Goal: Task Accomplishment & Management: Manage account settings

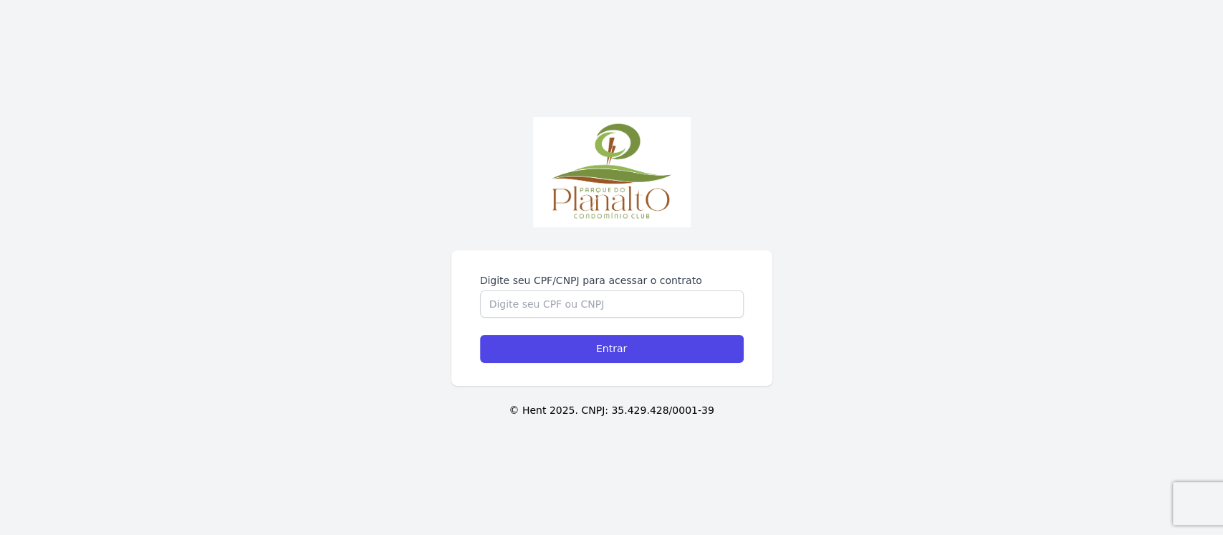
click at [545, 242] on div "Digite seu CPF/CNPJ para acessar o contrato Entrar © Hent 2025. CNPJ: 35.429.42…" at bounding box center [611, 267] width 1223 height 535
click at [533, 302] on input "Digite seu CPF/CNPJ para acessar o contrato" at bounding box center [612, 303] width 264 height 27
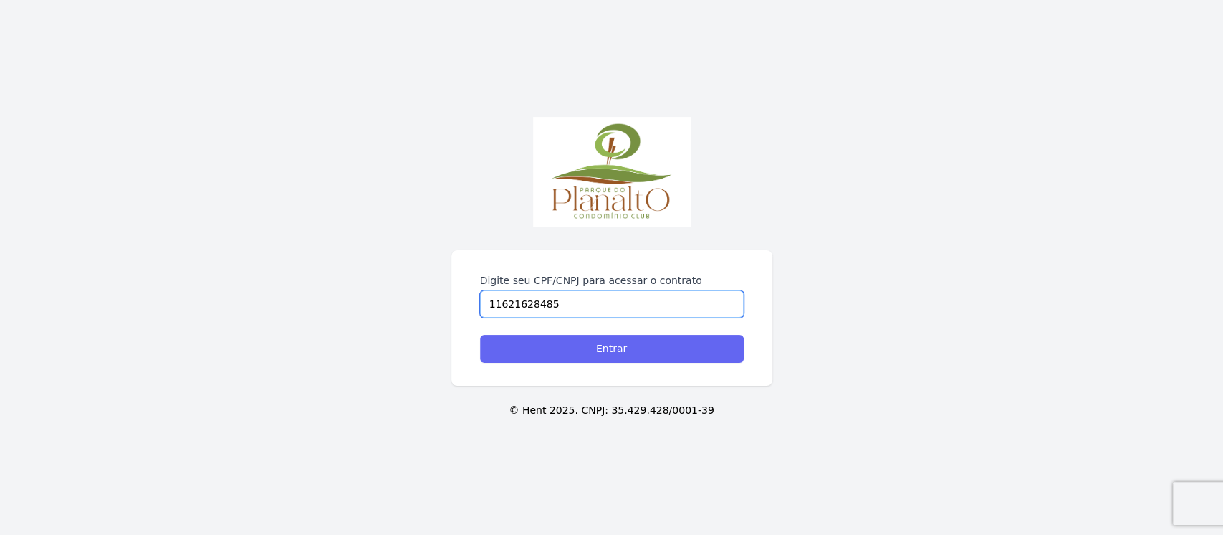
type input "11621628485"
click at [556, 341] on input "Entrar" at bounding box center [612, 349] width 264 height 28
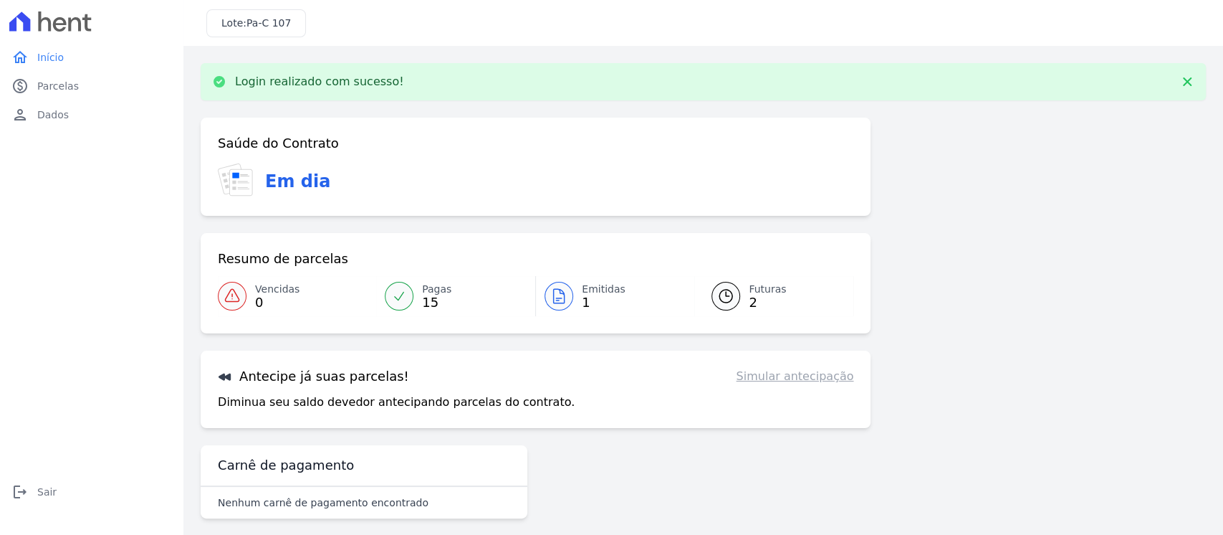
click at [583, 301] on span "1" at bounding box center [604, 302] width 44 height 11
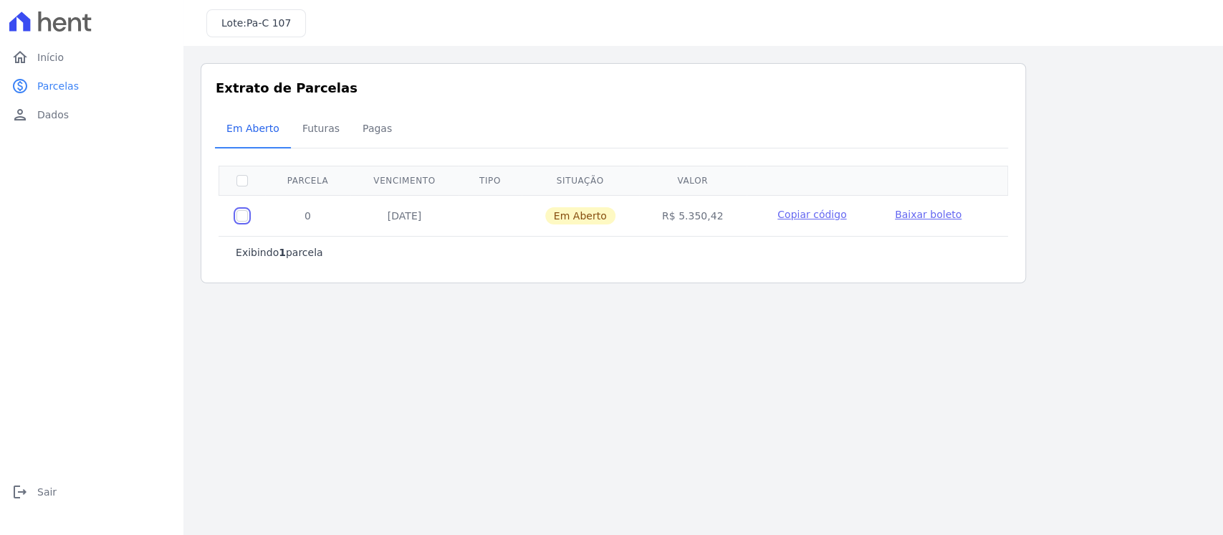
click at [244, 216] on input "checkbox" at bounding box center [242, 215] width 11 height 11
checkbox input "true"
click at [917, 214] on span "Baixar boleto" at bounding box center [928, 214] width 67 height 11
click at [333, 127] on span "Futuras" at bounding box center [321, 128] width 54 height 29
